Goal: Task Accomplishment & Management: Manage account settings

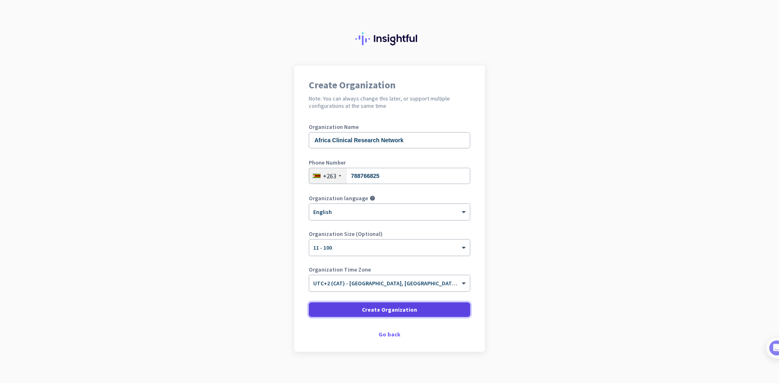
click at [389, 313] on span "Create Organization" at bounding box center [389, 310] width 55 height 8
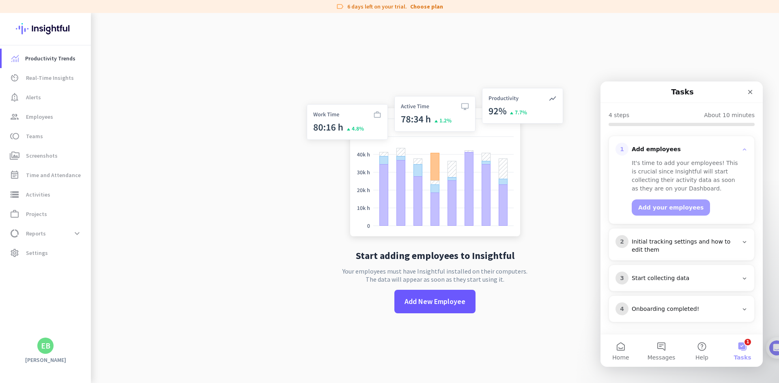
scroll to position [77, 0]
click at [54, 260] on link "settings Settings" at bounding box center [46, 252] width 89 height 19
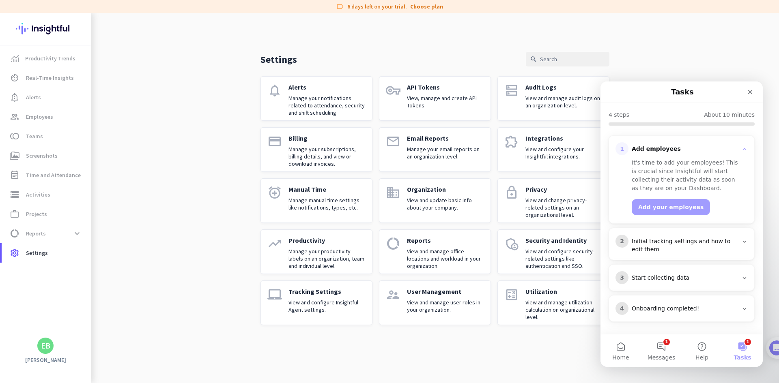
click at [682, 251] on div "Initial tracking settings and how to edit them" at bounding box center [684, 246] width 106 height 16
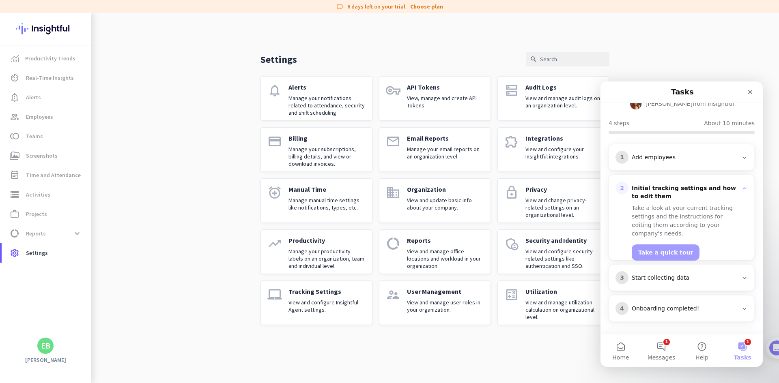
scroll to position [69, 0]
click at [687, 270] on div "3 Start collecting data" at bounding box center [681, 278] width 145 height 26
click at [681, 298] on div "4 Onboarding completed!" at bounding box center [681, 309] width 145 height 26
click at [746, 93] on div "Close" at bounding box center [749, 92] width 15 height 15
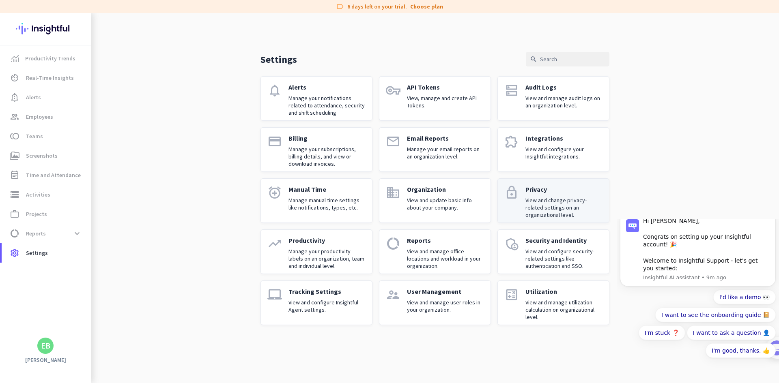
scroll to position [0, 0]
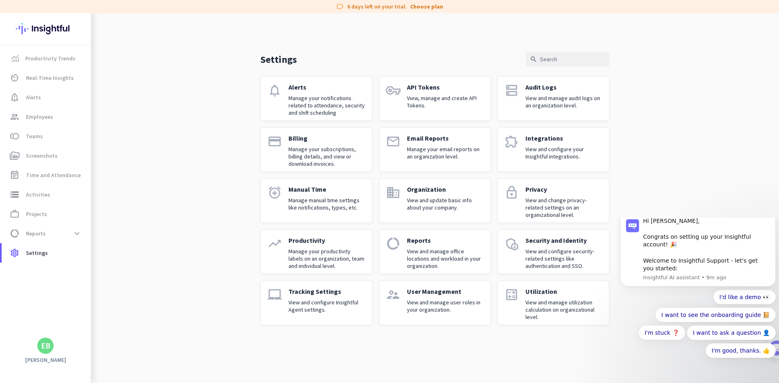
click at [578, 150] on p "View and configure your Insightful integrations." at bounding box center [563, 153] width 77 height 15
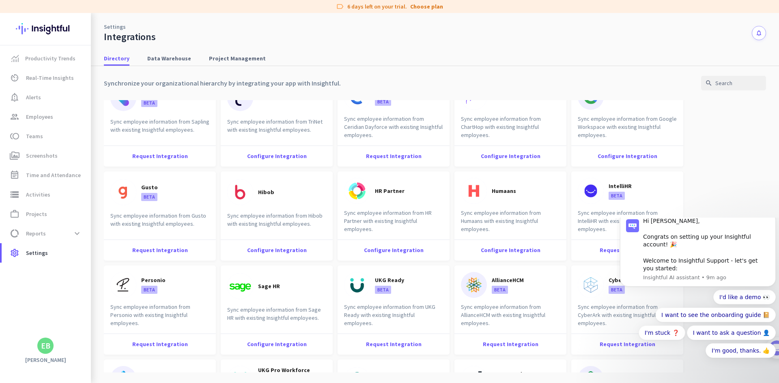
scroll to position [600, 0]
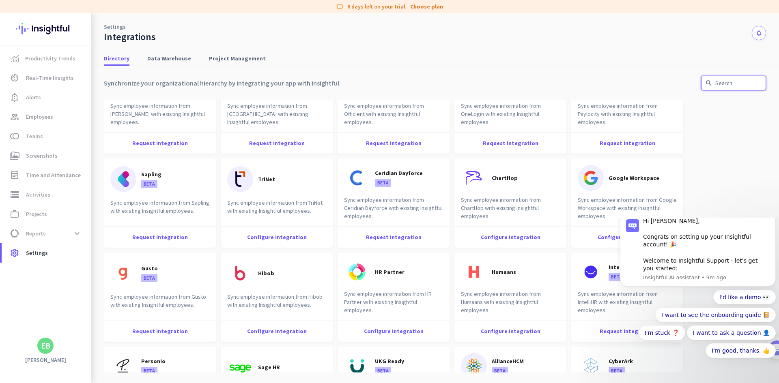
click at [724, 86] on input "text" at bounding box center [733, 83] width 65 height 15
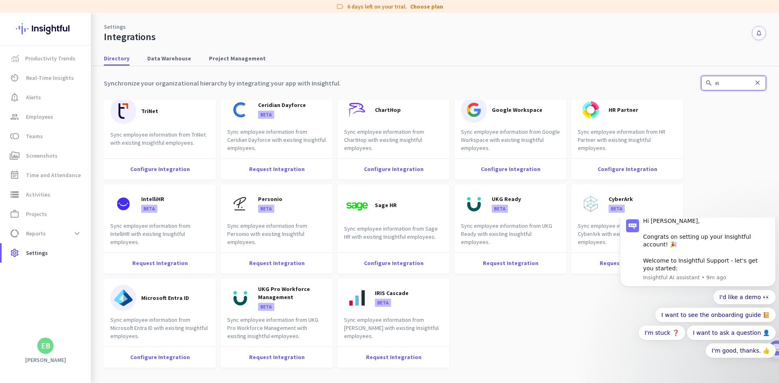
scroll to position [0, 0]
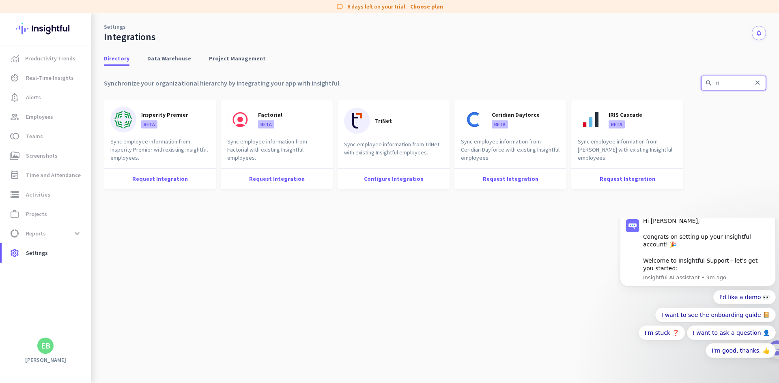
type input "r"
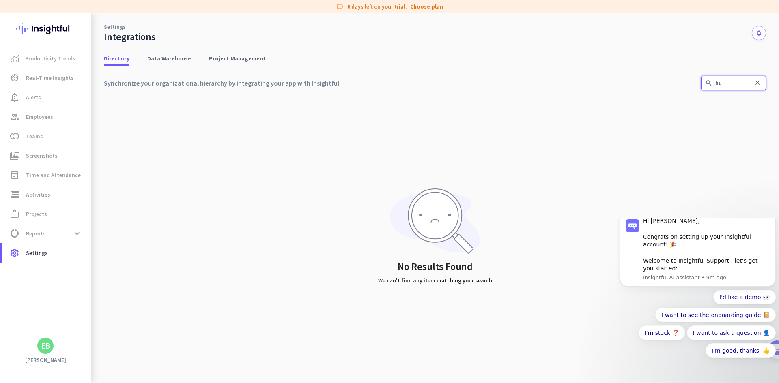
type input "h"
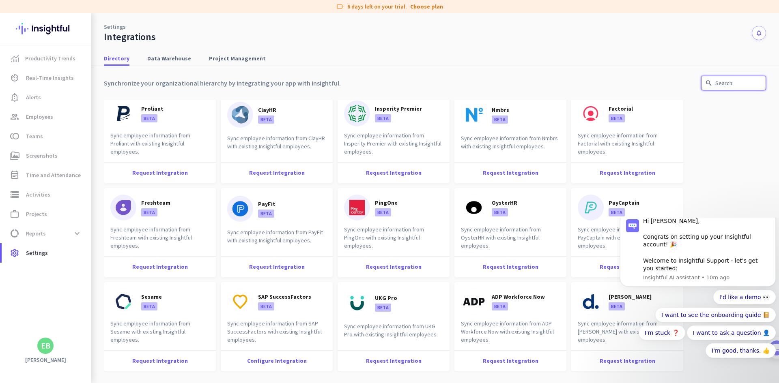
scroll to position [122, 0]
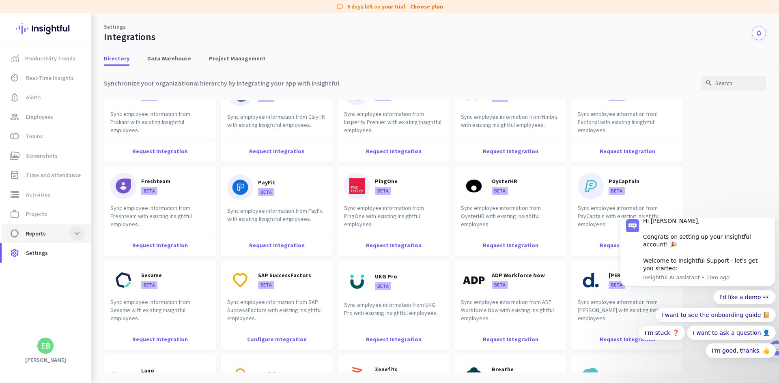
click at [73, 229] on span at bounding box center [77, 233] width 15 height 15
click at [60, 251] on span "Work Type" at bounding box center [46, 249] width 76 height 19
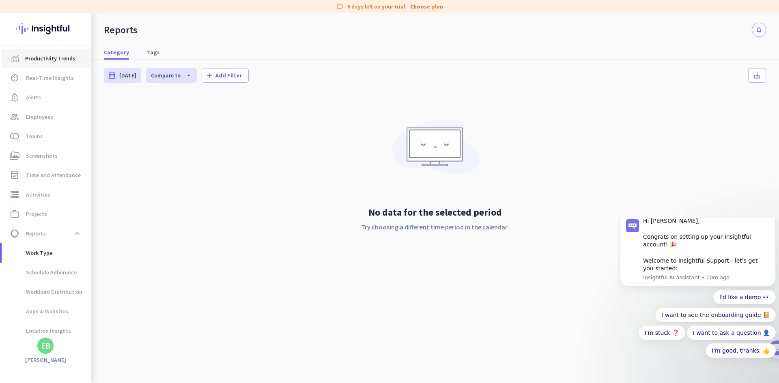
click at [74, 61] on span "Productivity Trends" at bounding box center [46, 59] width 76 height 10
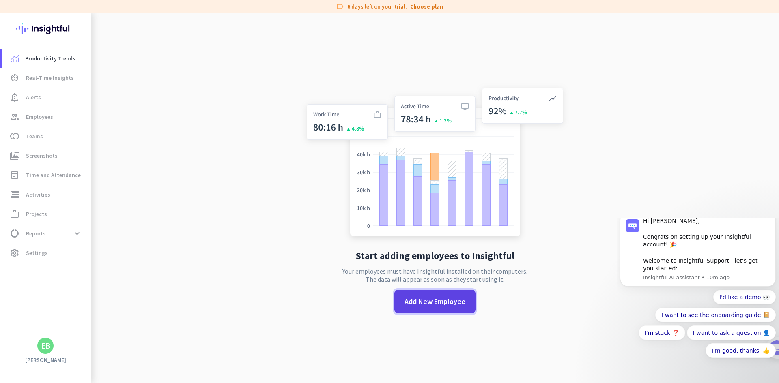
click at [422, 297] on span "Add New Employee" at bounding box center [434, 301] width 61 height 11
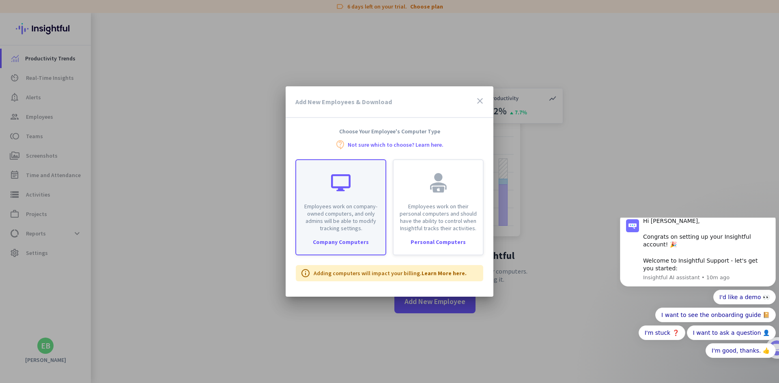
click at [318, 203] on p "Employees work on company-owned computers, and only admins will be able to modi…" at bounding box center [340, 217] width 79 height 29
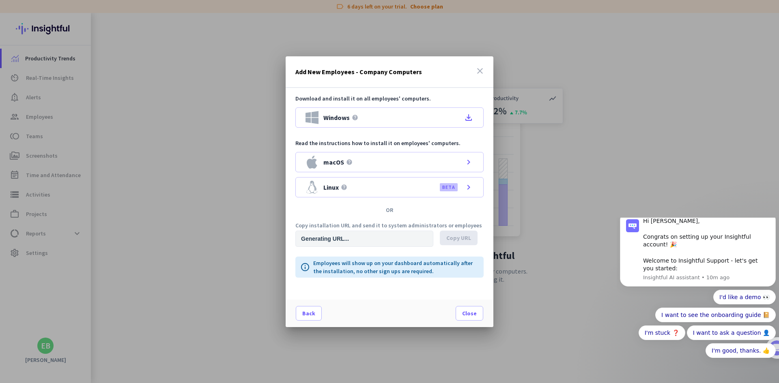
type input "https://app.insightful.io/#/installation/company?token=eyJhbGciOiJIUzI1NiIsInR5…"
click at [467, 118] on icon "file_download" at bounding box center [468, 118] width 10 height 10
click at [480, 75] on icon "close" at bounding box center [480, 71] width 10 height 10
